Goal: Information Seeking & Learning: Find specific fact

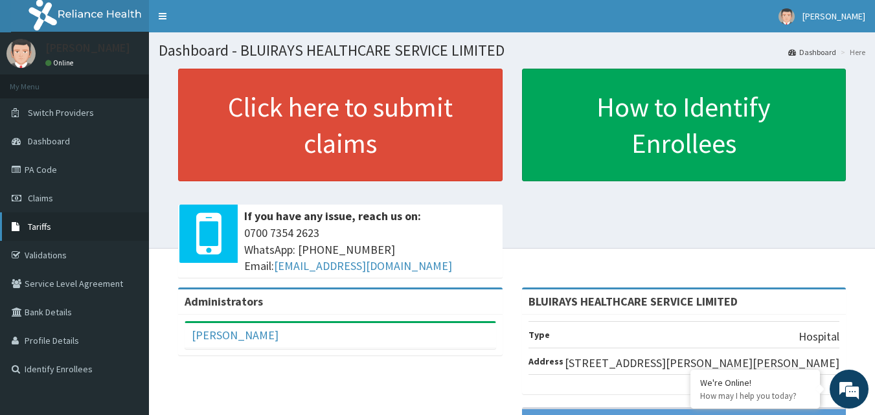
click at [46, 224] on span "Tariffs" at bounding box center [39, 227] width 23 height 12
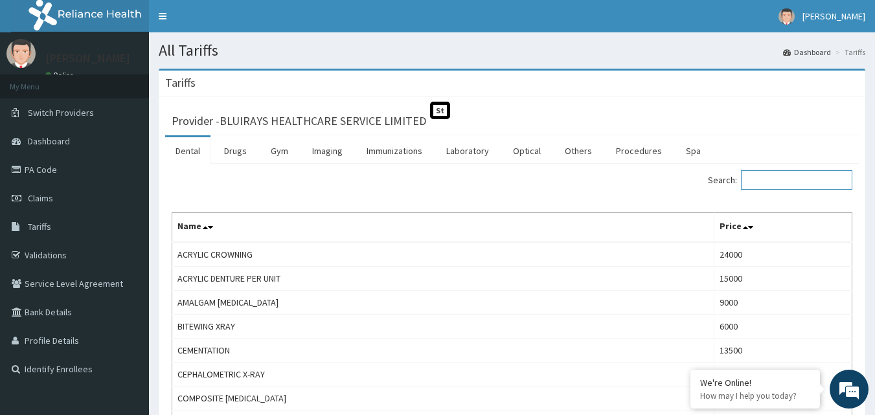
click at [788, 175] on input "Search:" at bounding box center [796, 179] width 111 height 19
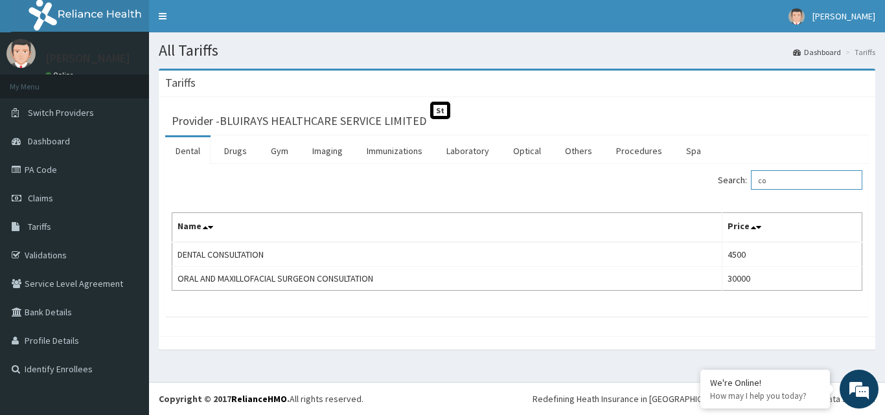
type input "c"
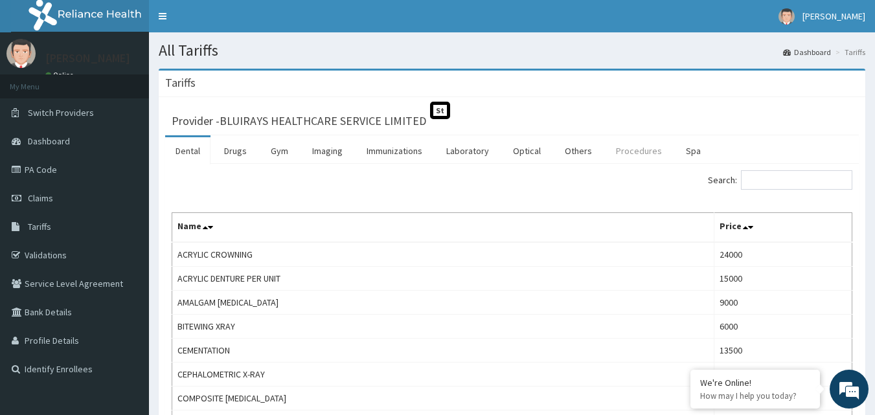
click at [633, 152] on link "Procedures" at bounding box center [639, 150] width 67 height 27
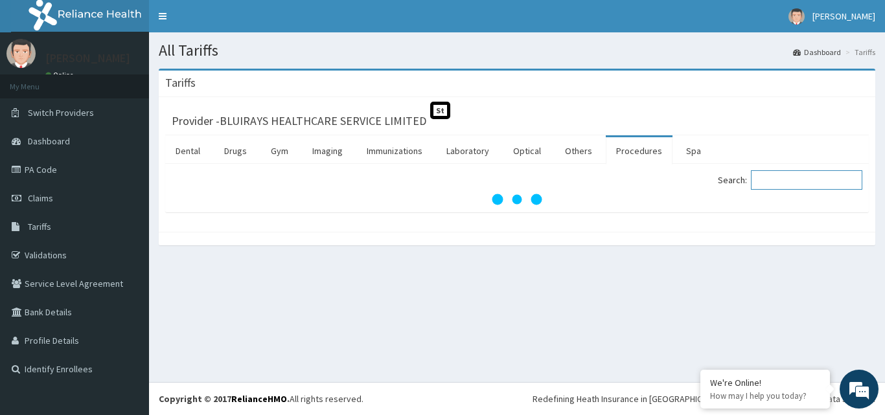
click at [799, 180] on input "Search:" at bounding box center [806, 179] width 111 height 19
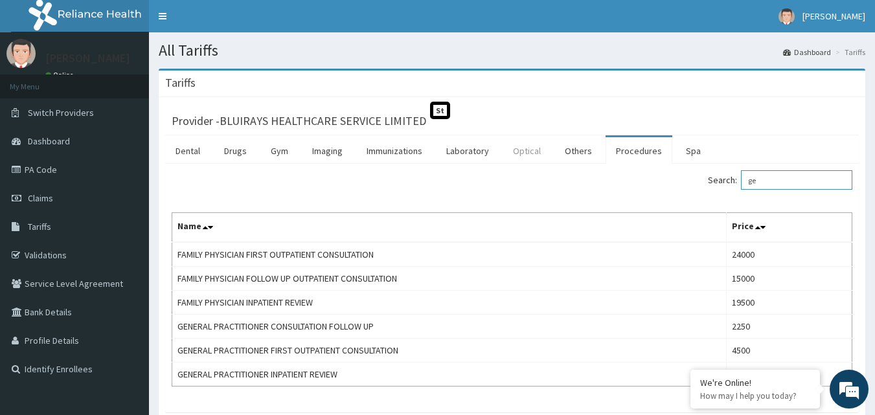
type input "g"
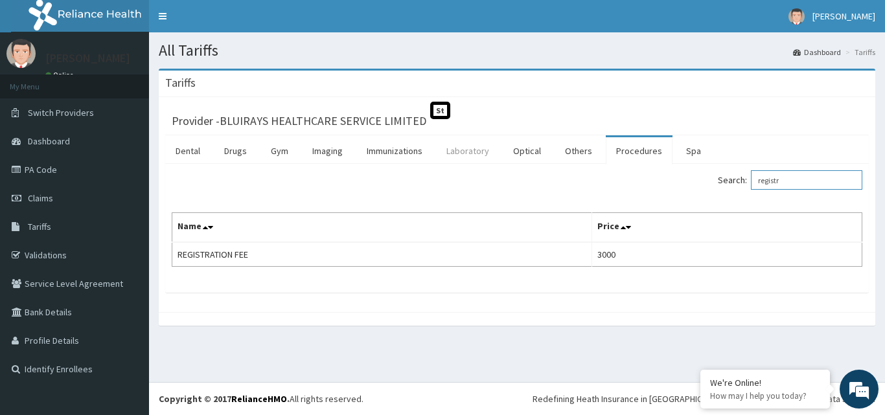
type input "registr"
click at [461, 149] on link "Laboratory" at bounding box center [467, 150] width 63 height 27
